Goal: Find specific page/section: Find specific page/section

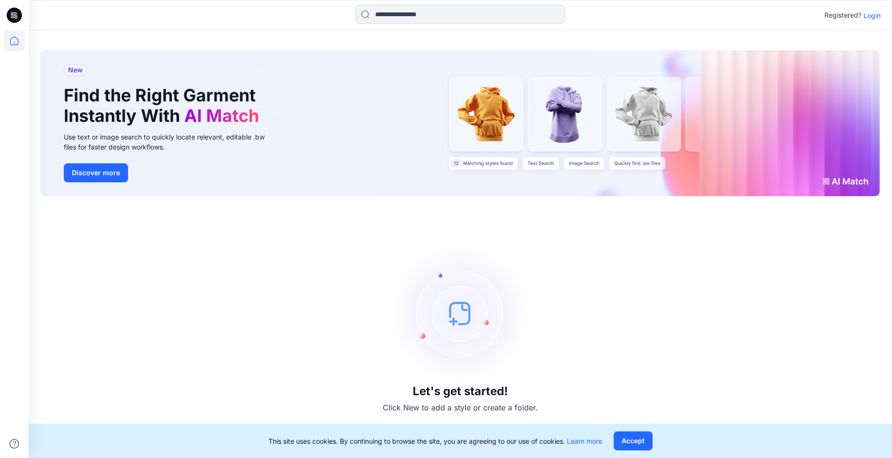
click at [867, 18] on p "Login" at bounding box center [872, 15] width 17 height 10
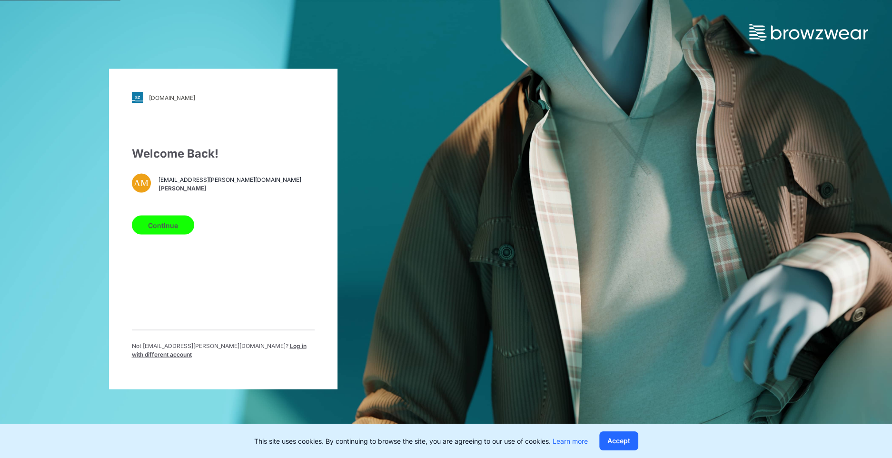
click at [150, 216] on div "Continue" at bounding box center [223, 223] width 183 height 23
click at [156, 230] on button "Continue" at bounding box center [163, 225] width 62 height 19
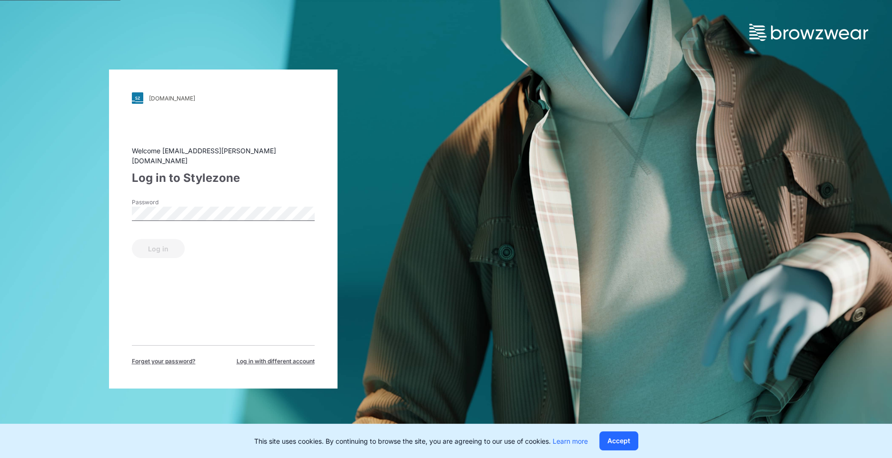
click at [216, 199] on div "Password" at bounding box center [223, 212] width 183 height 29
click at [72, 197] on div "walmart.stylezone.com Loading... Welcome alyssa.montalvo@walmart.com Log in to …" at bounding box center [223, 229] width 446 height 458
click at [167, 257] on div "Welcome alyssa.montalvo@walmart.com Log in to Stylezone Password Log in Forget …" at bounding box center [223, 256] width 183 height 220
click at [165, 244] on button "Log in" at bounding box center [158, 248] width 53 height 19
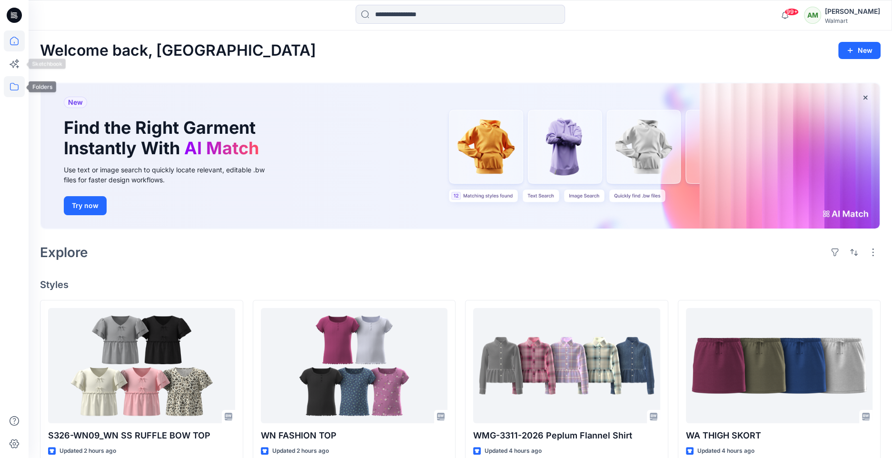
click at [16, 85] on icon at bounding box center [14, 86] width 21 height 21
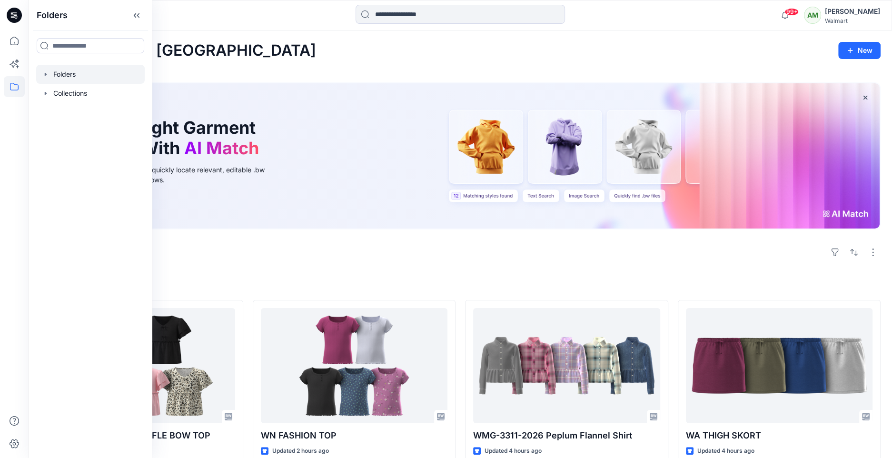
click at [45, 69] on div at bounding box center [90, 74] width 109 height 19
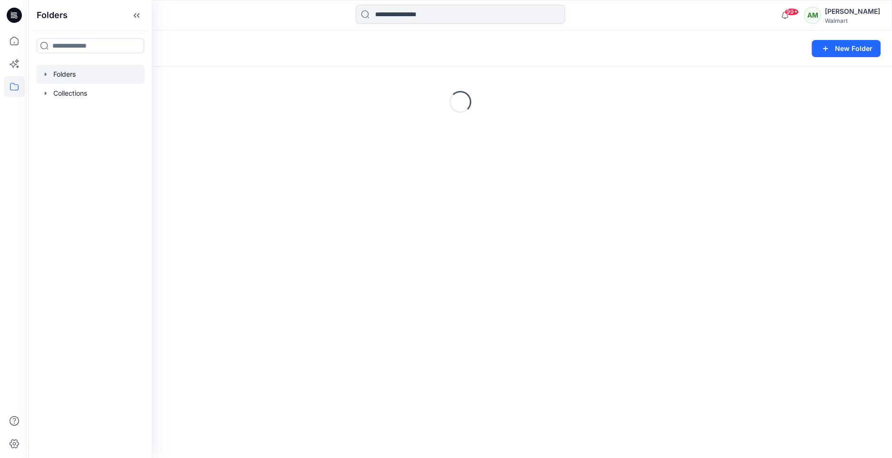
click at [46, 74] on icon "button" at bounding box center [46, 73] width 2 height 3
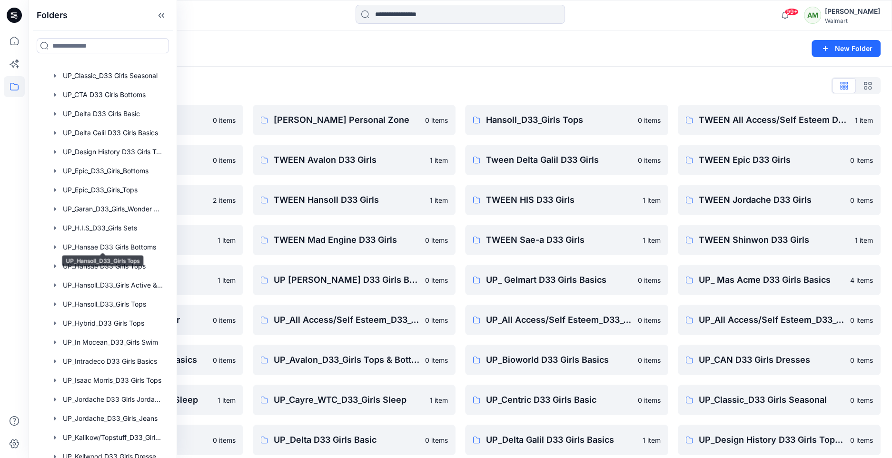
scroll to position [678, 0]
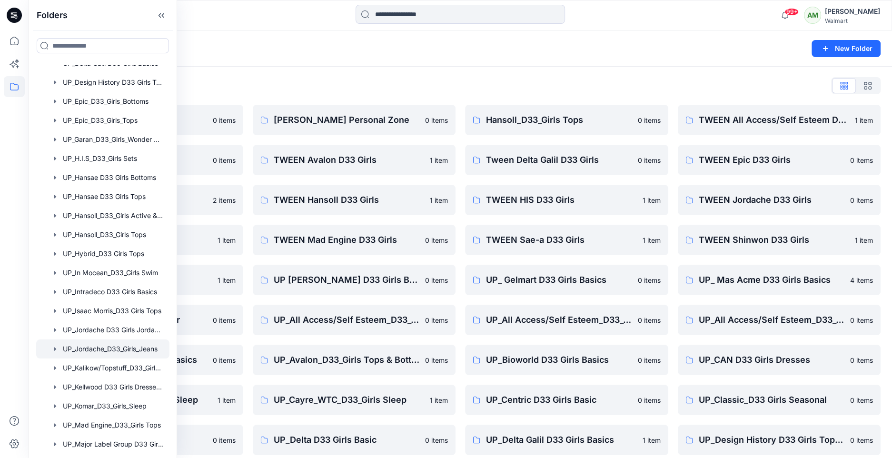
click at [100, 348] on div at bounding box center [102, 348] width 133 height 19
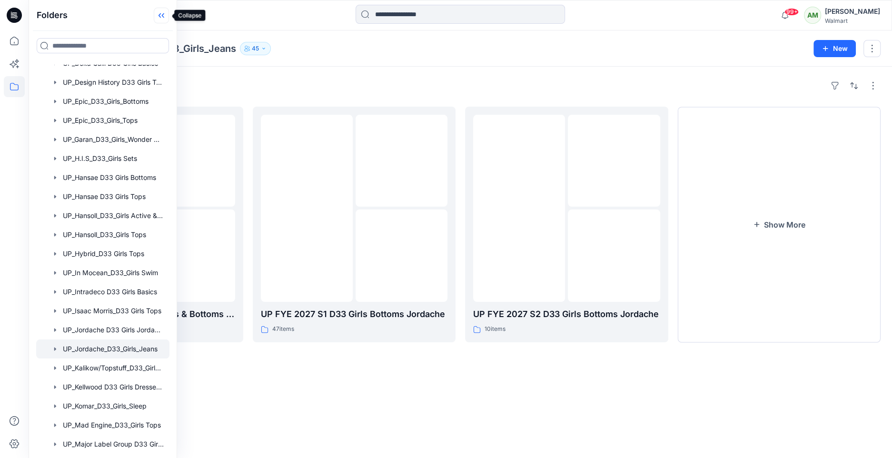
click at [164, 16] on icon at bounding box center [163, 15] width 2 height 5
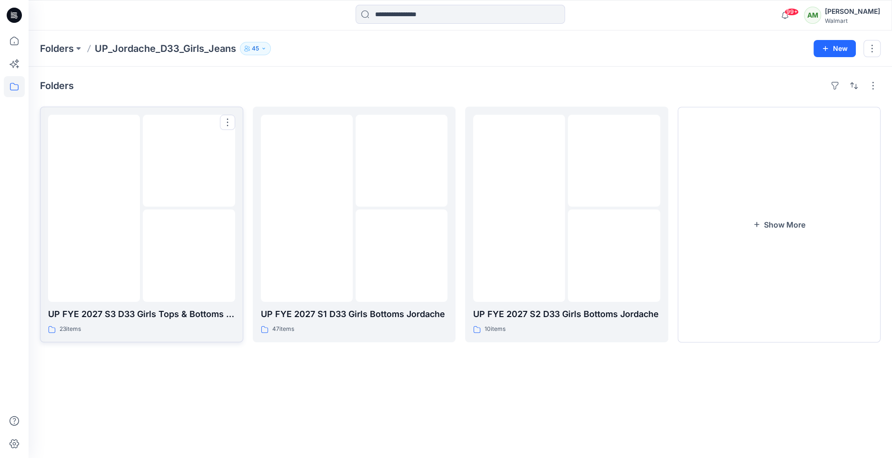
click at [189, 256] on img at bounding box center [189, 256] width 0 height 0
click at [519, 208] on img at bounding box center [519, 208] width 0 height 0
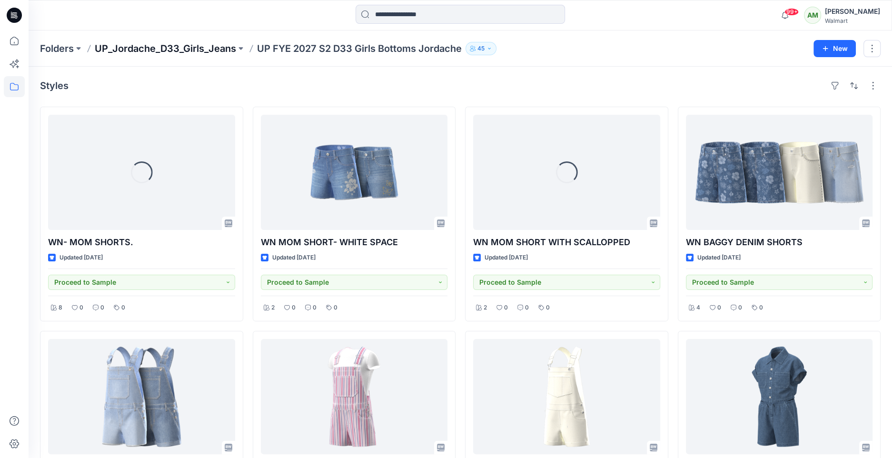
click at [203, 42] on p "UP_Jordache_D33_Girls_Jeans" at bounding box center [165, 48] width 141 height 13
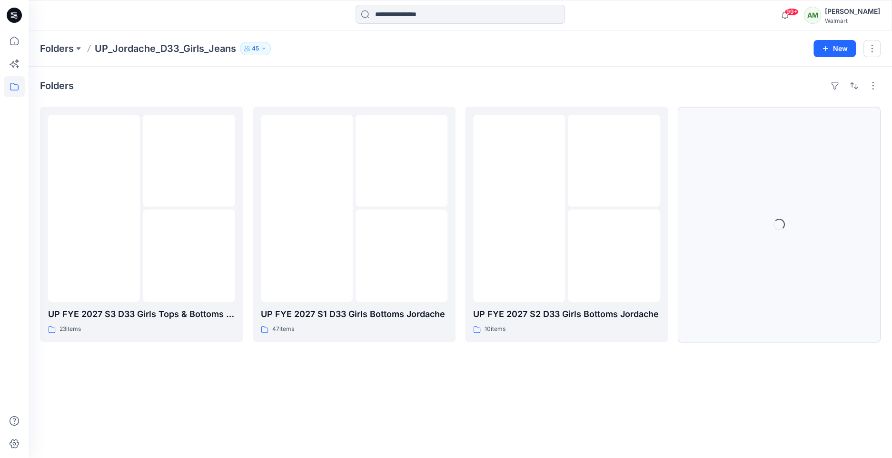
click at [790, 241] on button "Loading..." at bounding box center [779, 225] width 203 height 236
click at [781, 217] on button "Show More" at bounding box center [779, 225] width 203 height 236
